Goal: Find specific page/section: Find specific page/section

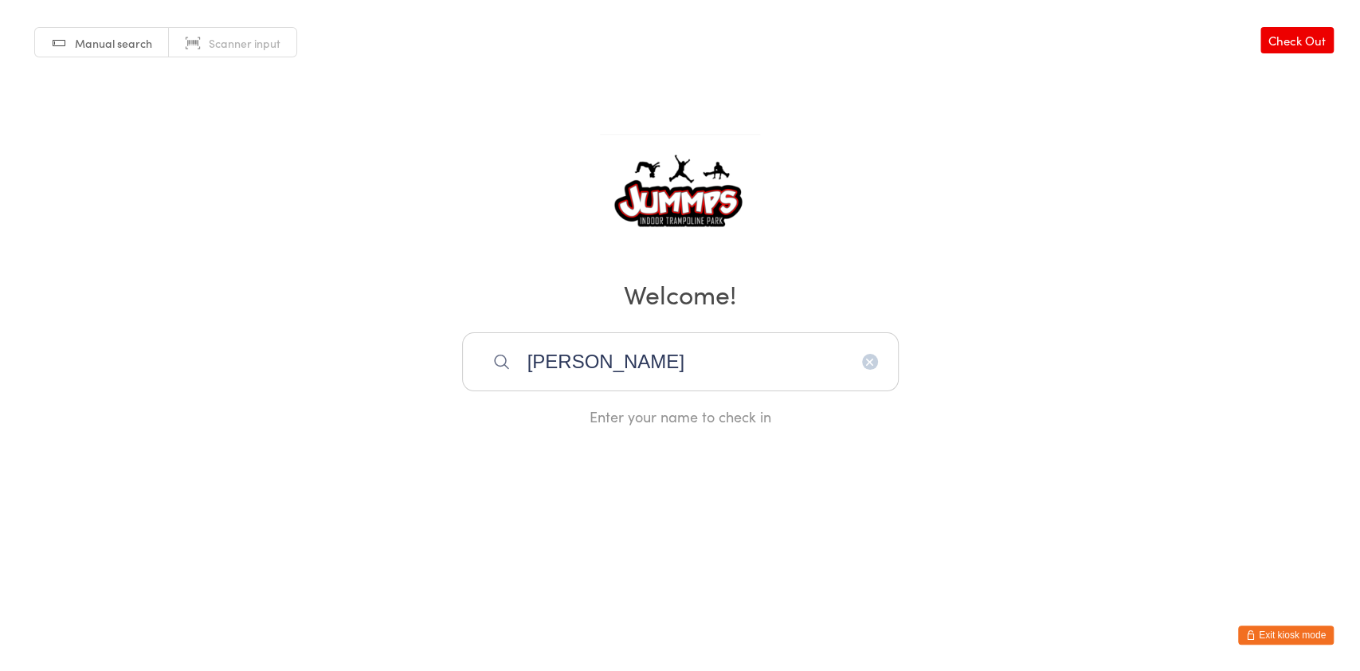
click at [1306, 637] on button "Exit kiosk mode" at bounding box center [1286, 634] width 96 height 19
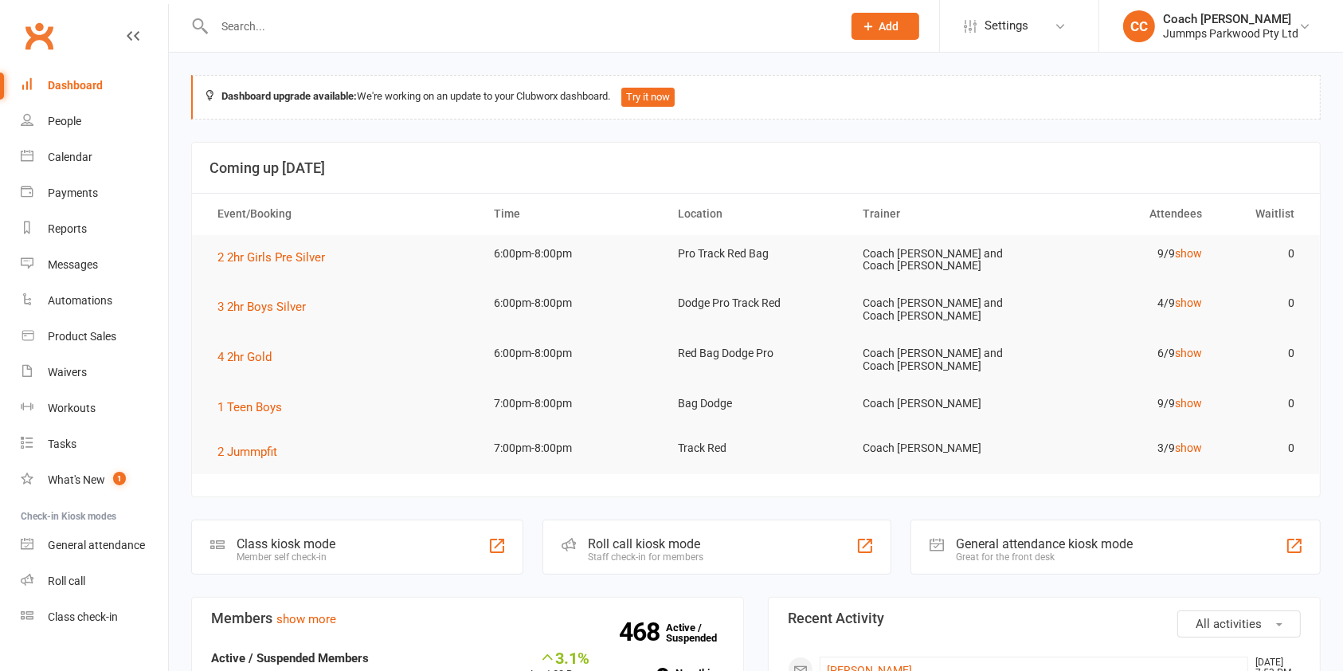
click at [370, 25] on input "text" at bounding box center [519, 26] width 621 height 22
click at [288, 22] on input "text" at bounding box center [519, 26] width 621 height 22
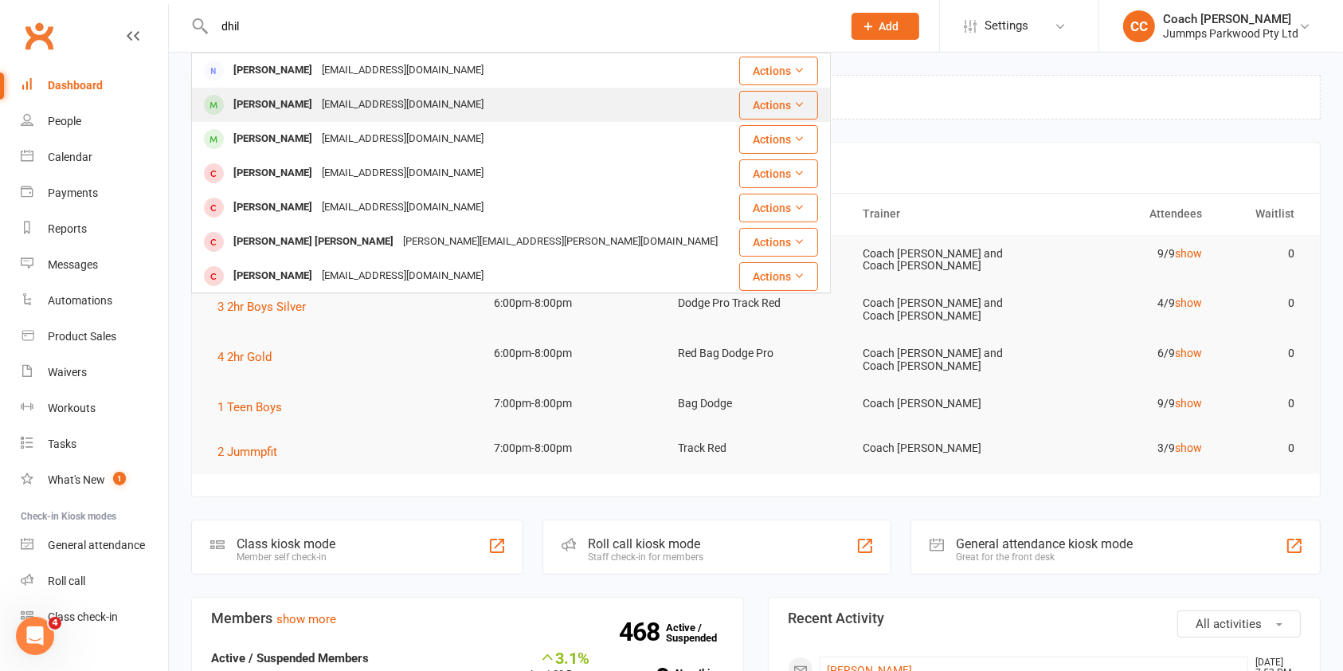
type input "dhil"
click at [479, 99] on div "[PERSON_NAME] [EMAIL_ADDRESS][DOMAIN_NAME]" at bounding box center [464, 104] width 543 height 33
